Goal: Understand process/instructions: Learn about a topic

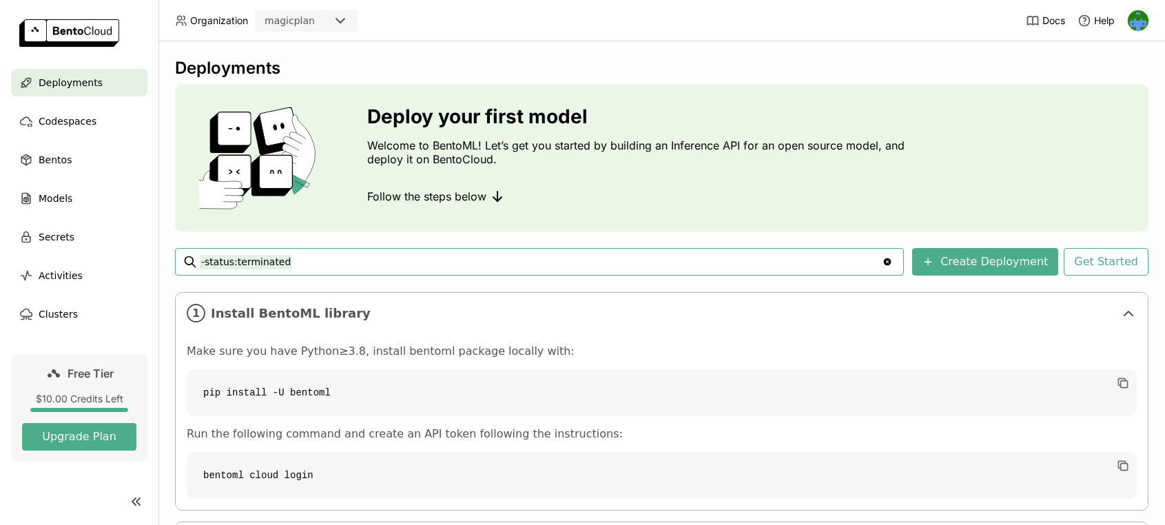
click at [773, 64] on div "Deployments" at bounding box center [662, 68] width 974 height 21
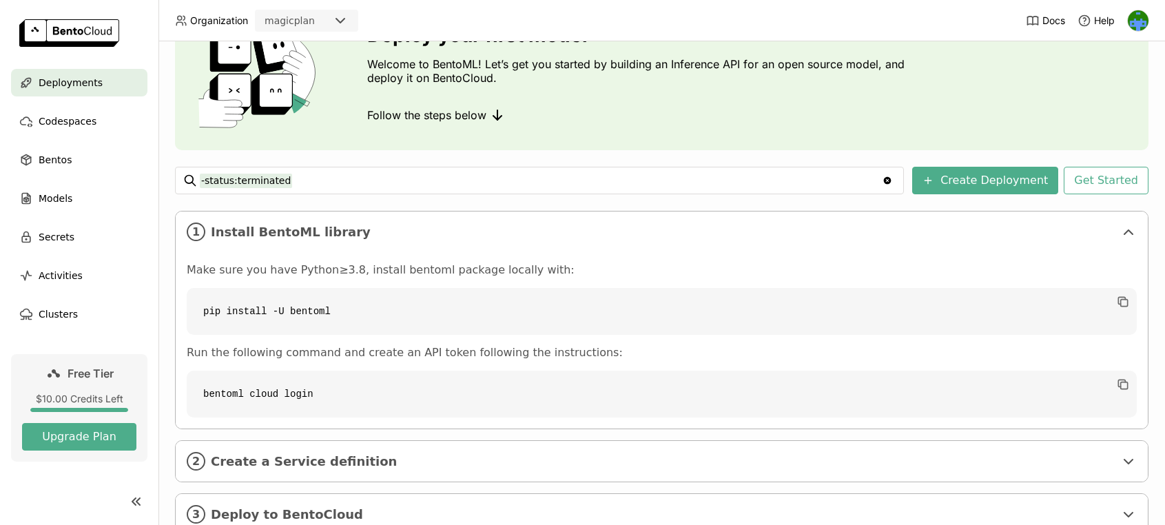
scroll to position [129, 0]
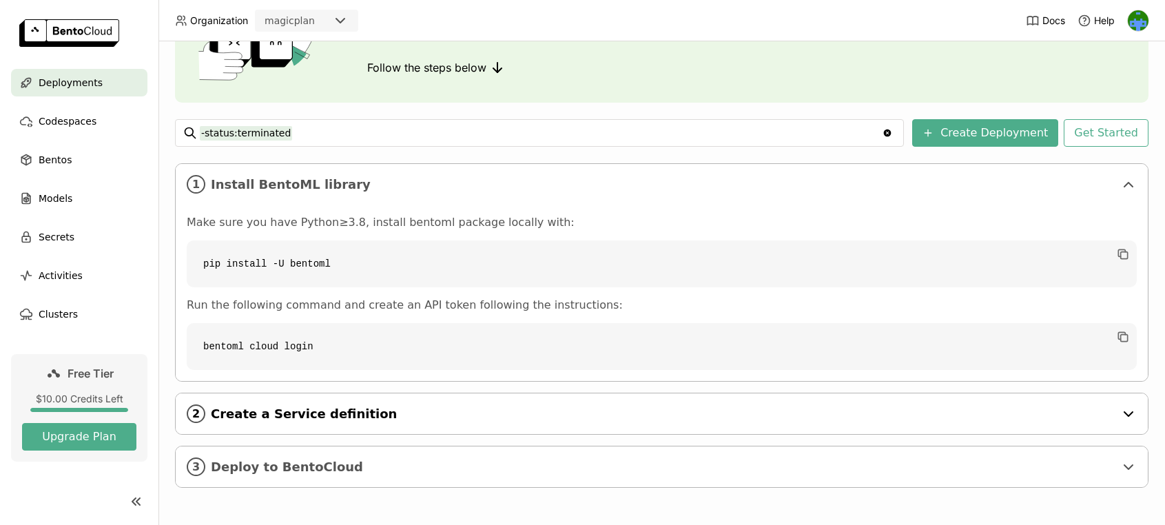
click at [420, 411] on span "Create a Service definition" at bounding box center [663, 414] width 904 height 15
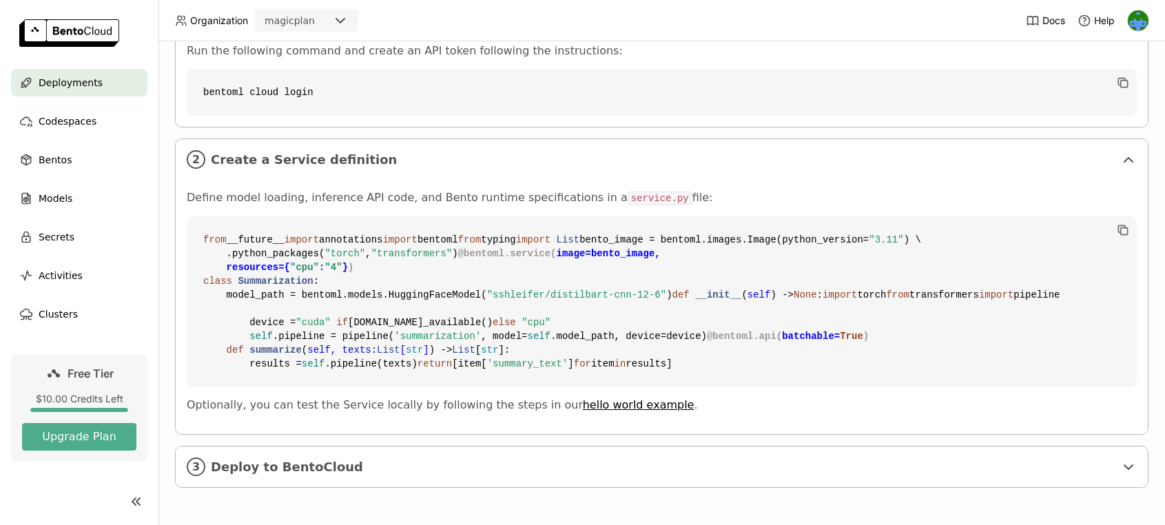
scroll to position [631, 0]
click at [464, 479] on div "3 Deploy to BentoCloud" at bounding box center [662, 467] width 972 height 41
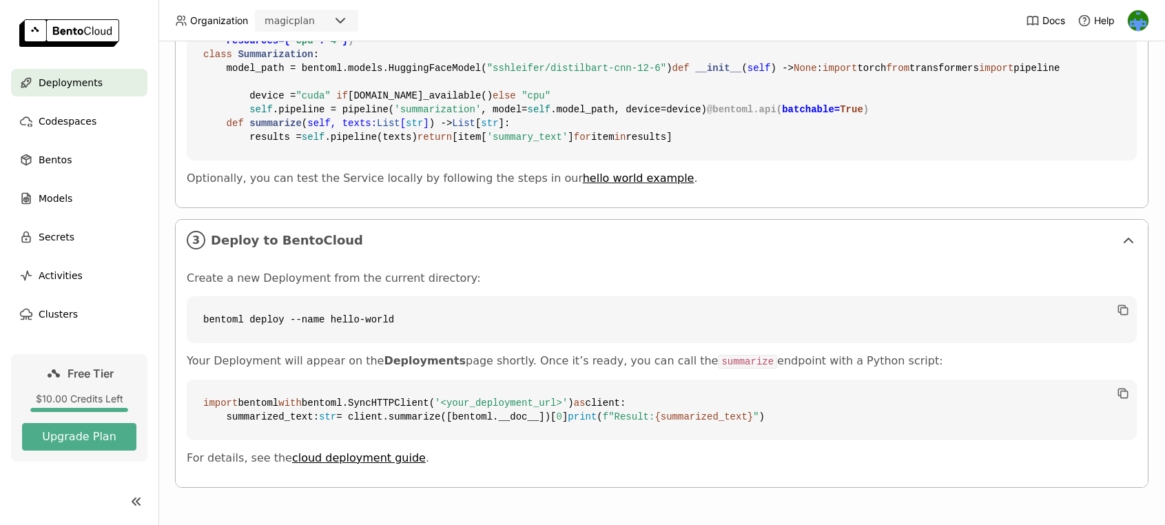
scroll to position [783, 0]
click at [420, 248] on span "Deploy to BentoCloud" at bounding box center [663, 240] width 904 height 15
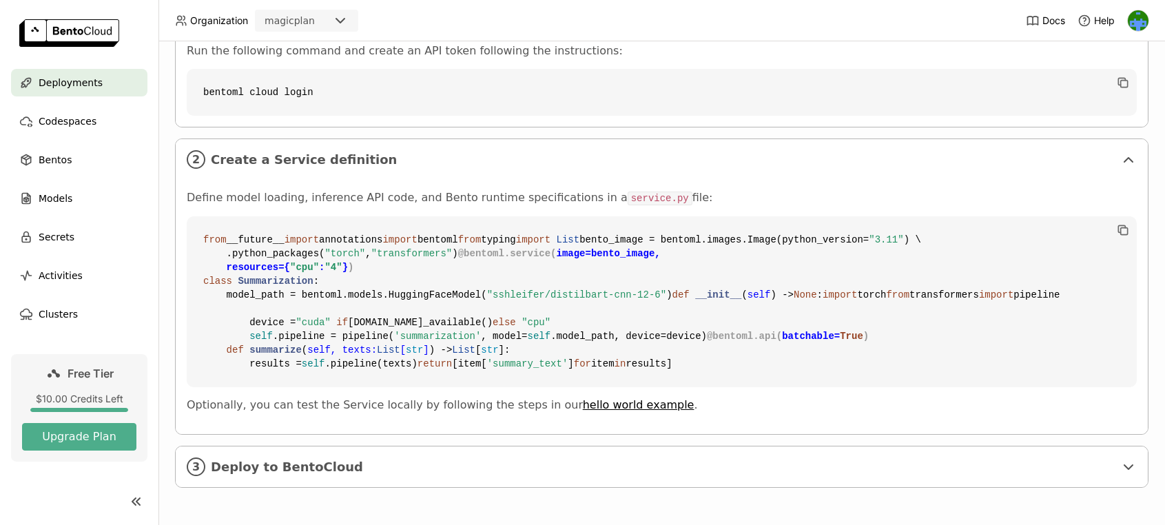
scroll to position [0, 0]
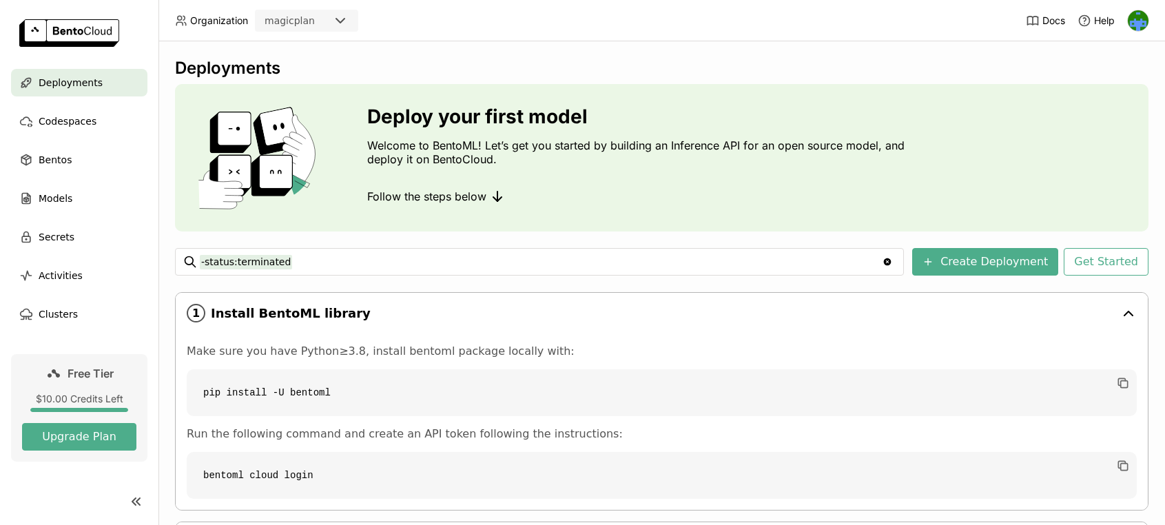
click at [1123, 314] on icon at bounding box center [1128, 313] width 17 height 17
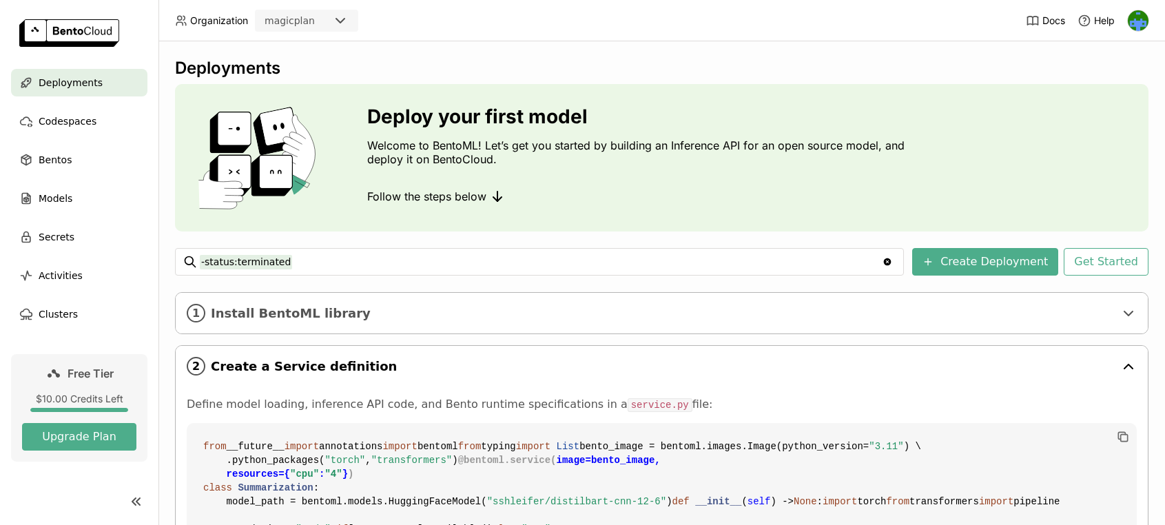
click at [517, 367] on span "Create a Service definition" at bounding box center [663, 366] width 904 height 15
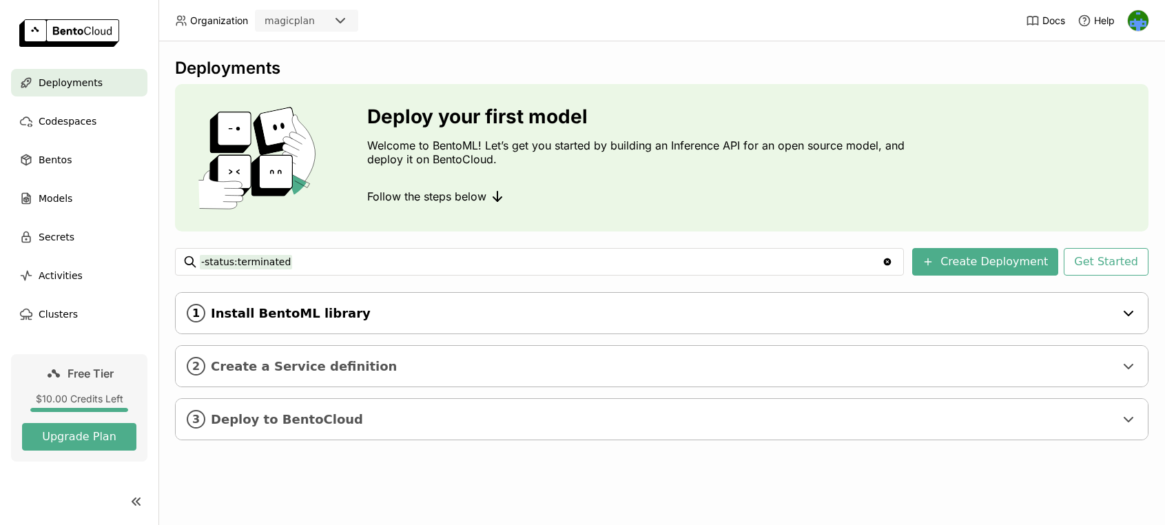
click at [405, 311] on span "Install BentoML library" at bounding box center [663, 313] width 904 height 15
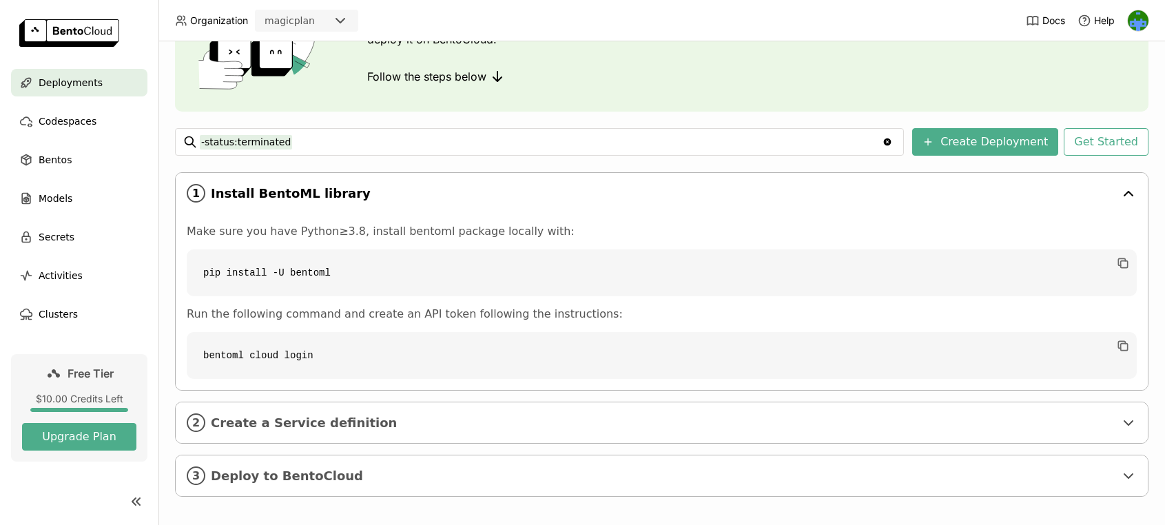
scroll to position [129, 0]
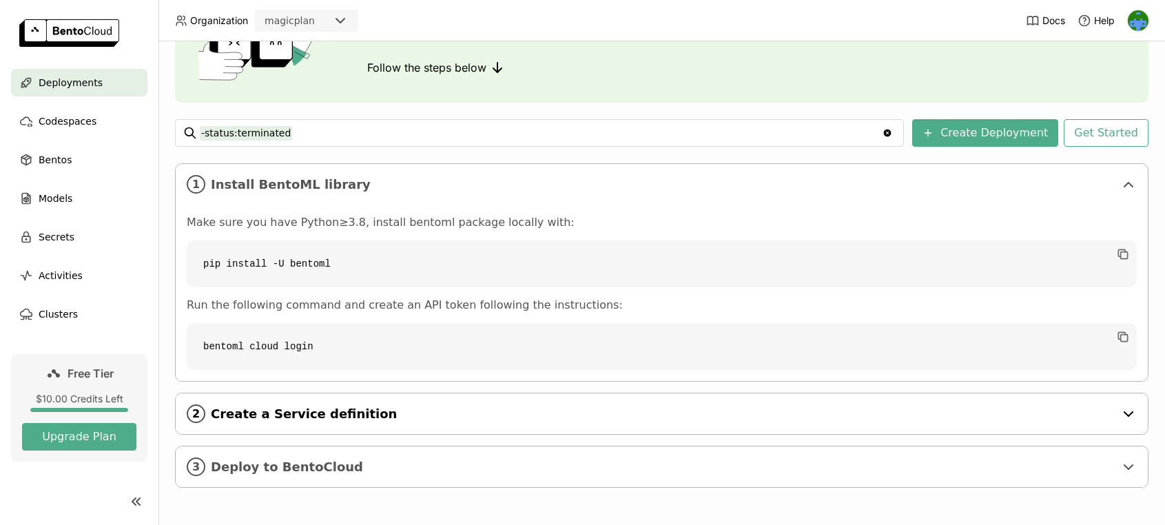
click at [362, 409] on span "Create a Service definition" at bounding box center [663, 414] width 904 height 15
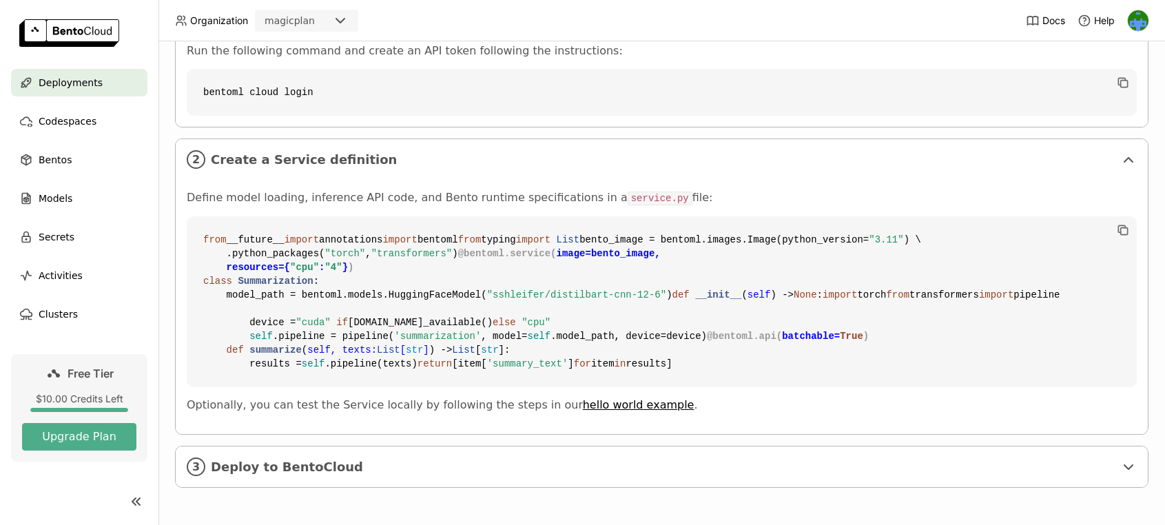
scroll to position [631, 0]
click at [275, 473] on span "Deploy to BentoCloud" at bounding box center [663, 467] width 904 height 15
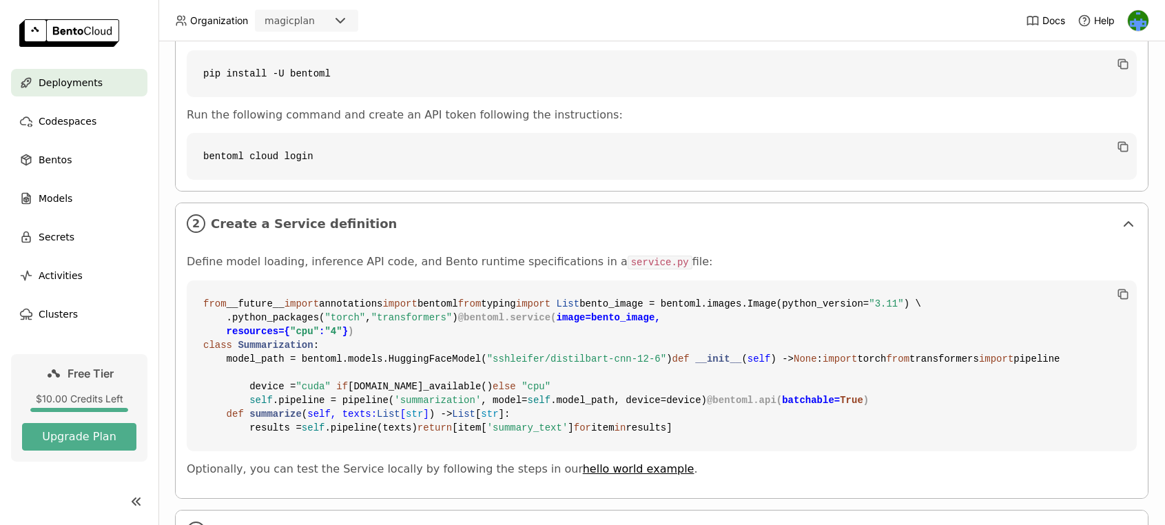
scroll to position [132, 0]
